Goal: Find specific page/section: Find specific page/section

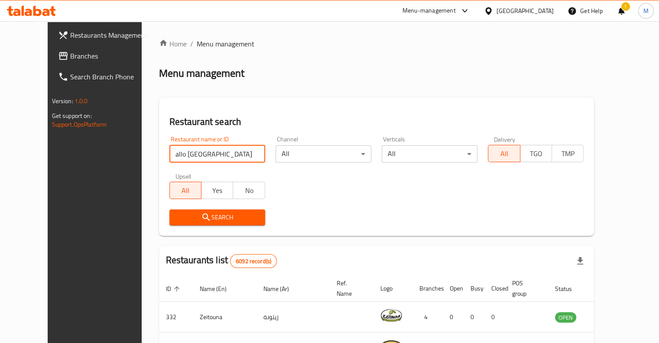
type input "allo [GEOGRAPHIC_DATA]"
click button "Search" at bounding box center [217, 217] width 96 height 16
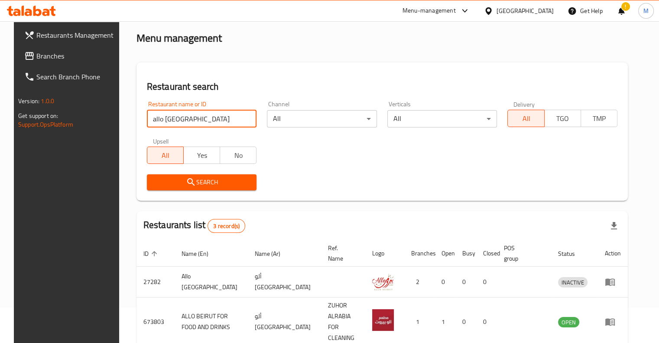
scroll to position [97, 0]
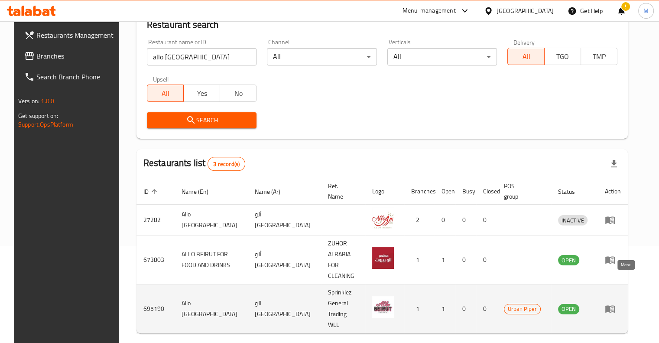
click at [615, 303] on icon "enhanced table" at bounding box center [610, 308] width 10 height 10
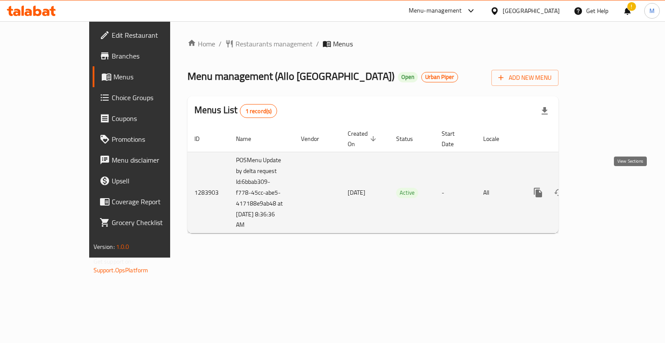
click at [606, 187] on icon "enhanced table" at bounding box center [600, 192] width 10 height 10
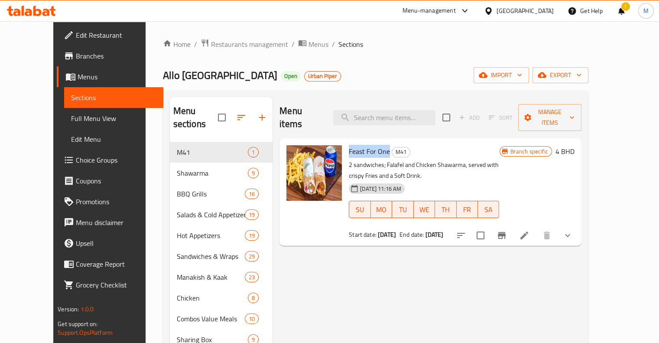
drag, startPoint x: 336, startPoint y: 137, endPoint x: 374, endPoint y: 138, distance: 38.1
click at [374, 145] on span "Feast For One" at bounding box center [369, 151] width 41 height 13
click at [453, 10] on div "Menu-management" at bounding box center [428, 11] width 53 height 10
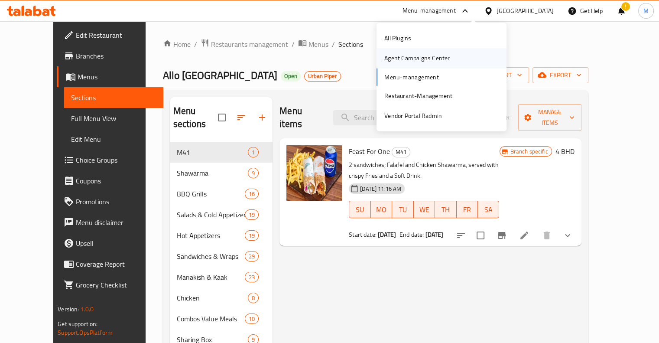
click at [417, 62] on div "Agent Campaigns Center" at bounding box center [416, 58] width 65 height 10
